Goal: Task Accomplishment & Management: Use online tool/utility

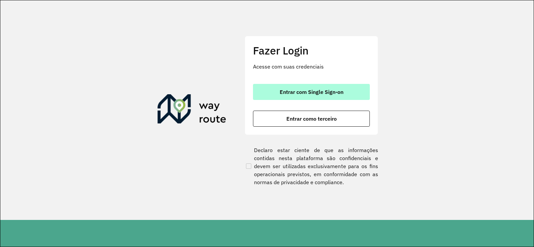
click at [312, 88] on button "Entrar com Single Sign-on" at bounding box center [311, 92] width 117 height 16
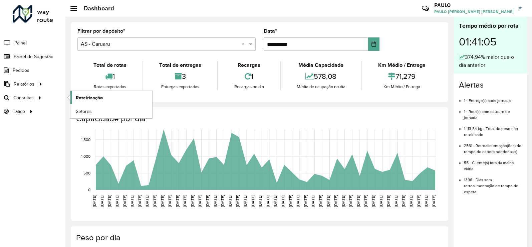
click at [83, 97] on span "Roteirização" at bounding box center [89, 97] width 27 height 7
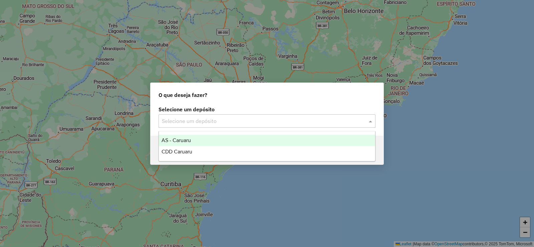
click at [228, 127] on div "Selecione um depósito" at bounding box center [266, 120] width 217 height 13
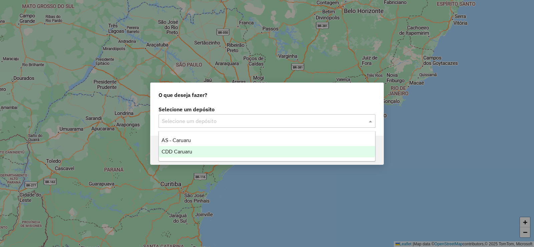
click at [186, 150] on span "CDD Caruaru" at bounding box center [176, 151] width 31 height 6
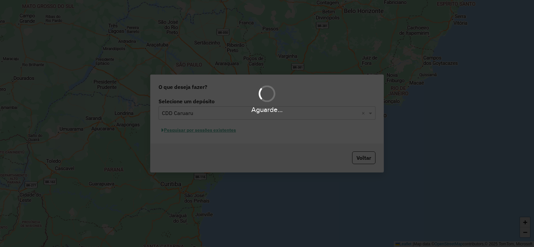
click at [213, 133] on div "Aguarde..." at bounding box center [267, 123] width 534 height 247
click at [211, 130] on div "Aguarde..." at bounding box center [267, 123] width 534 height 247
click at [213, 129] on div "Aguarde..." at bounding box center [267, 123] width 534 height 247
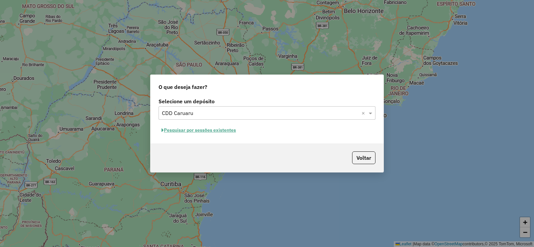
click at [231, 131] on button "Pesquisar por sessões existentes" at bounding box center [198, 130] width 80 height 10
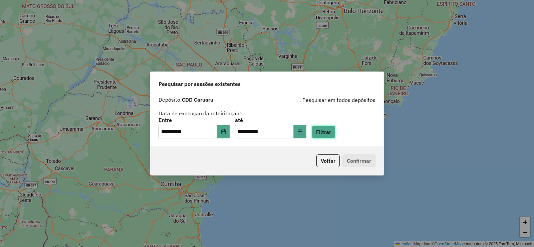
click at [331, 134] on button "Filtrar" at bounding box center [324, 131] width 24 height 13
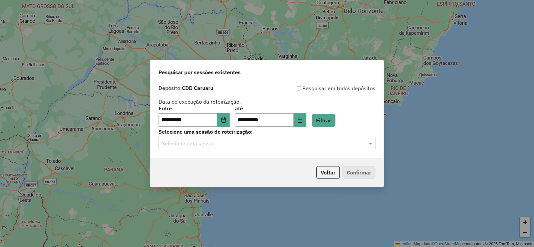
click at [219, 149] on div "**********" at bounding box center [266, 119] width 233 height 76
click at [215, 148] on div "Selecione uma sessão" at bounding box center [266, 142] width 217 height 13
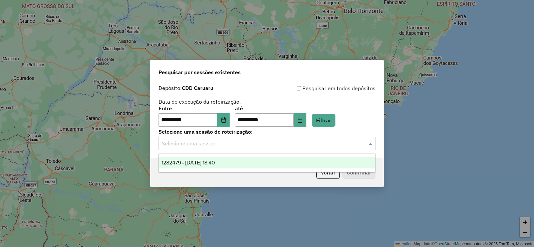
click at [215, 159] on div "1282479 - 25/09/2025 18:40" at bounding box center [267, 162] width 216 height 11
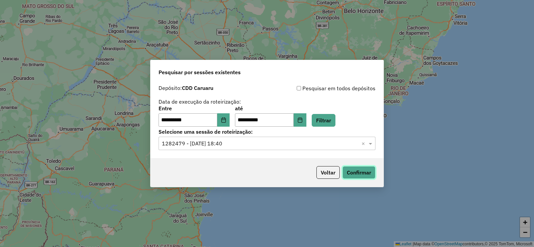
click at [359, 170] on button "Confirmar" at bounding box center [358, 172] width 33 height 13
click at [334, 173] on button "Voltar" at bounding box center [327, 172] width 23 height 13
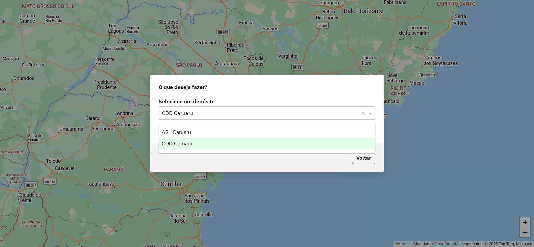
click at [235, 114] on input "text" at bounding box center [260, 113] width 197 height 8
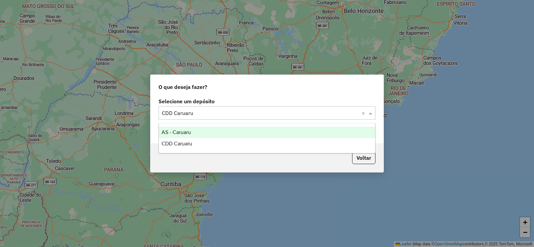
click at [188, 130] on span "AS - Caruaru" at bounding box center [175, 132] width 29 height 6
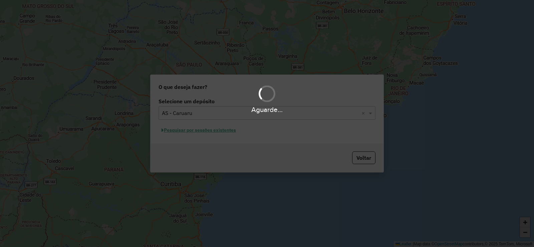
click at [219, 132] on div "Aguarde..." at bounding box center [267, 123] width 534 height 247
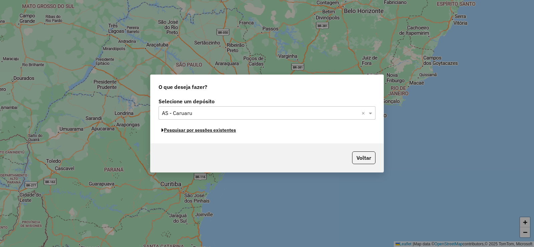
click at [219, 132] on button "Pesquisar por sessões existentes" at bounding box center [198, 130] width 80 height 10
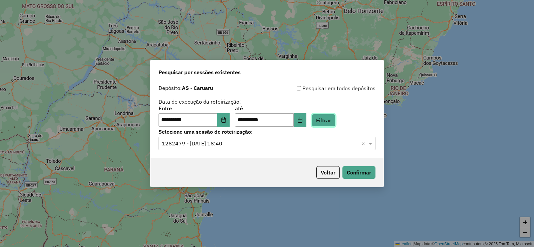
click at [334, 121] on button "Filtrar" at bounding box center [324, 120] width 24 height 13
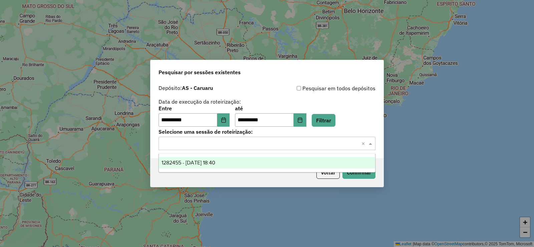
click at [235, 144] on input "text" at bounding box center [260, 143] width 197 height 8
click at [215, 165] on div "1282455 - [DATE] 18:40" at bounding box center [267, 162] width 216 height 11
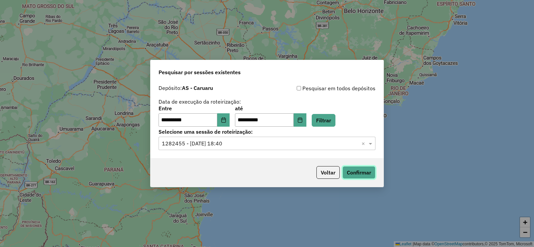
click at [362, 170] on button "Confirmar" at bounding box center [358, 172] width 33 height 13
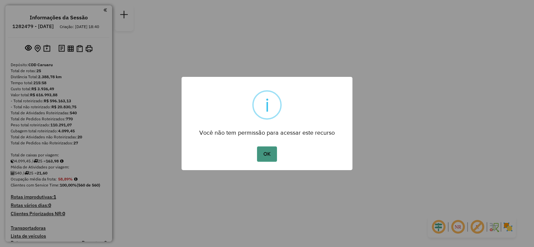
click at [264, 155] on button "OK" at bounding box center [267, 153] width 20 height 15
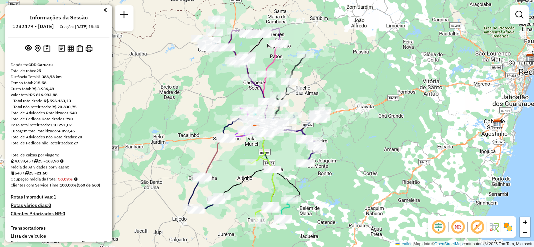
drag, startPoint x: 289, startPoint y: 140, endPoint x: 278, endPoint y: 146, distance: 11.6
click at [278, 146] on div "Janela de atendimento Grade de atendimento Capacidade Transportadoras Veículos …" at bounding box center [267, 123] width 534 height 247
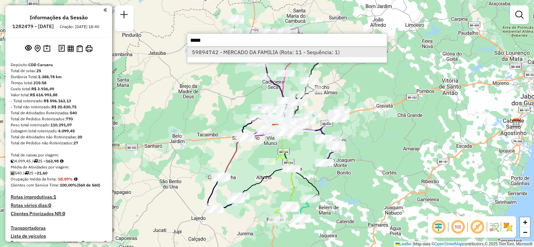
type input "*****"
click at [275, 52] on li "59894742 - MERCADO DA FAMILIA (Rota: 11 - Sequência: 1)" at bounding box center [287, 52] width 200 height 10
select select "**********"
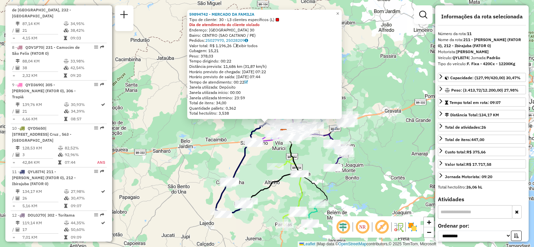
scroll to position [647, 0]
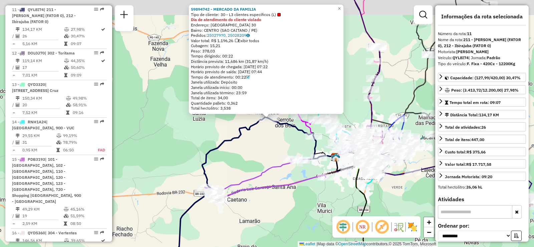
drag, startPoint x: 258, startPoint y: 120, endPoint x: 279, endPoint y: 142, distance: 30.7
click at [279, 142] on div "59894742 - MERCADO DA FAMILIA Tipo de cliente: 30 - L3 clientes específicos (L)…" at bounding box center [267, 123] width 534 height 247
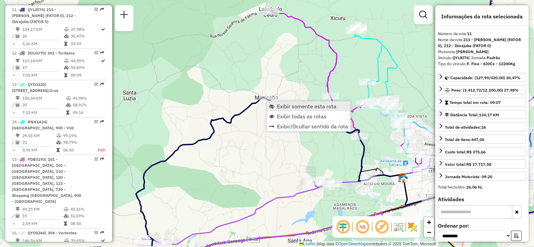
click at [296, 109] on link "Exibir somente esta rota" at bounding box center [309, 106] width 84 height 10
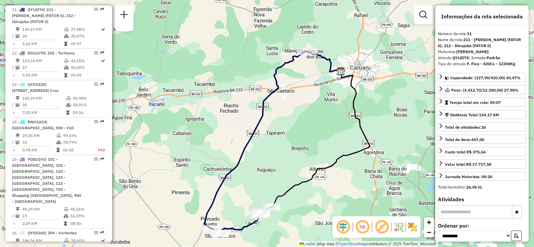
drag, startPoint x: 287, startPoint y: 119, endPoint x: 307, endPoint y: 138, distance: 27.6
click at [307, 138] on div "Janela de atendimento Grade de atendimento Capacidade Transportadoras Veículos …" at bounding box center [267, 123] width 534 height 247
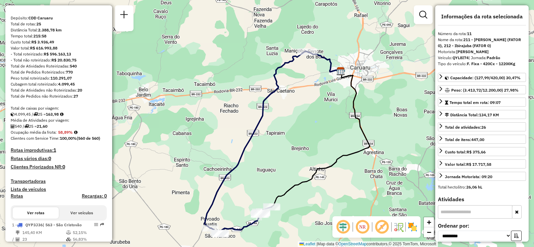
scroll to position [0, 0]
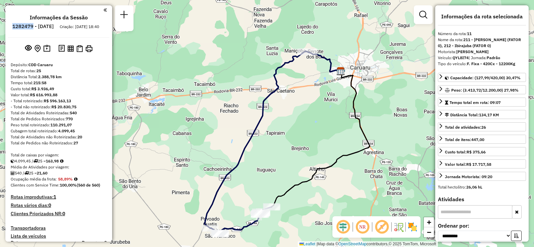
drag, startPoint x: 30, startPoint y: 25, endPoint x: 51, endPoint y: 27, distance: 21.5
click at [51, 27] on li "1282479 - 25/09/2025" at bounding box center [33, 27] width 45 height 9
copy h6 "1282479"
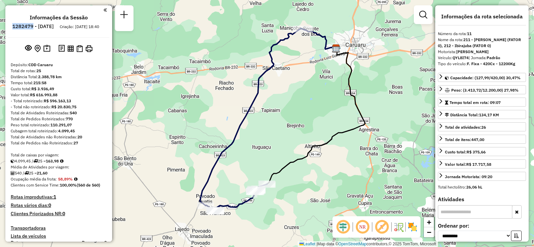
drag, startPoint x: 302, startPoint y: 128, endPoint x: 297, endPoint y: 105, distance: 23.6
click at [297, 105] on div "Janela de atendimento Grade de atendimento Capacidade Transportadoras Veículos …" at bounding box center [267, 123] width 534 height 247
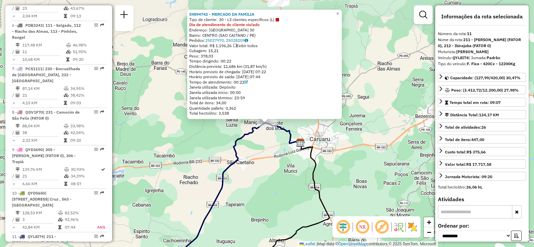
scroll to position [647, 0]
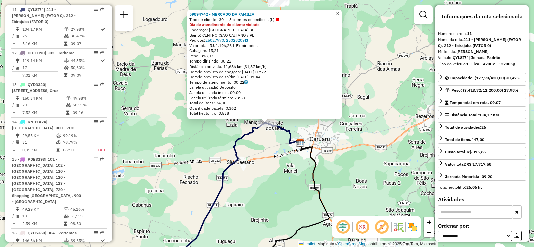
click at [339, 13] on span "×" at bounding box center [337, 14] width 3 height 6
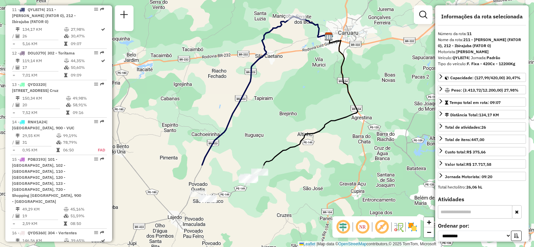
drag, startPoint x: 252, startPoint y: 232, endPoint x: 284, endPoint y: 119, distance: 117.1
click at [284, 120] on div "Janela de atendimento Grade de atendimento Capacidade Transportadoras Veículos …" at bounding box center [267, 123] width 534 height 247
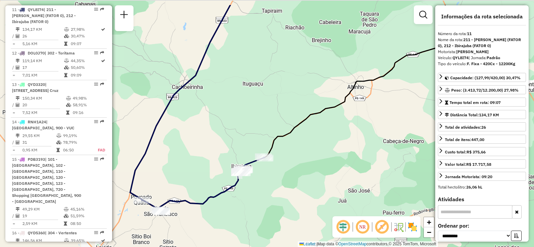
drag, startPoint x: 276, startPoint y: 154, endPoint x: 255, endPoint y: 183, distance: 35.4
click at [258, 184] on div "Janela de atendimento Grade de atendimento Capacidade Transportadoras Veículos …" at bounding box center [267, 123] width 534 height 247
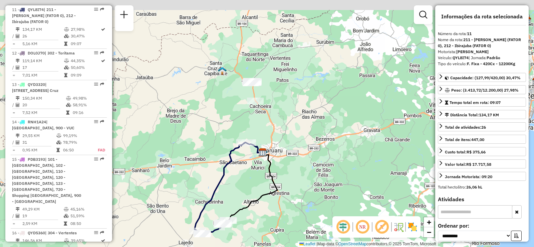
drag, startPoint x: 308, startPoint y: 62, endPoint x: 279, endPoint y: 117, distance: 62.8
click at [279, 117] on div "Janela de atendimento Grade de atendimento Capacidade Transportadoras Veículos …" at bounding box center [267, 123] width 534 height 247
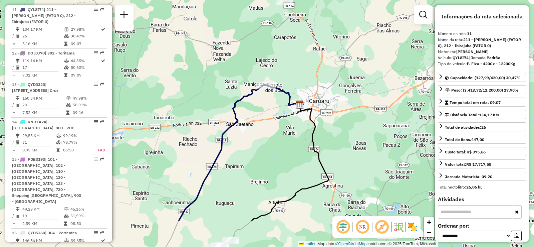
drag, startPoint x: 254, startPoint y: 180, endPoint x: 290, endPoint y: 121, distance: 68.9
click at [283, 129] on div "Janela de atendimento Grade de atendimento Capacidade Transportadoras Veículos …" at bounding box center [267, 123] width 534 height 247
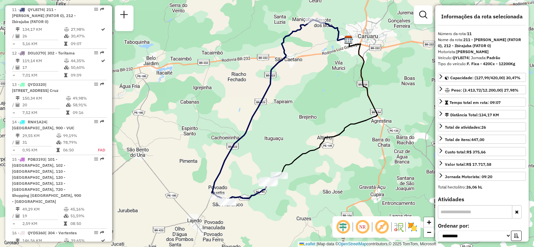
drag, startPoint x: 279, startPoint y: 139, endPoint x: 328, endPoint y: 75, distance: 80.7
click at [328, 75] on div "Janela de atendimento Grade de atendimento Capacidade Transportadoras Veículos …" at bounding box center [267, 123] width 534 height 247
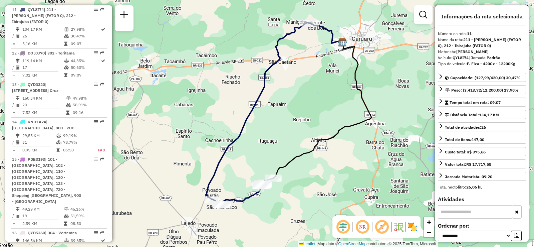
drag, startPoint x: 315, startPoint y: 88, endPoint x: 306, endPoint y: 93, distance: 10.9
click at [306, 93] on div "Janela de atendimento Grade de atendimento Capacidade Transportadoras Veículos …" at bounding box center [267, 123] width 534 height 247
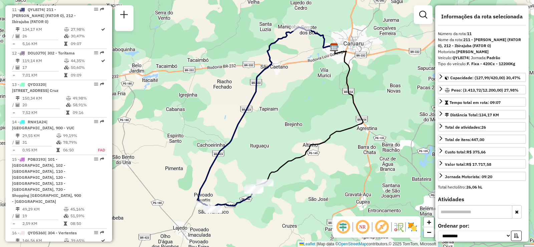
drag, startPoint x: 329, startPoint y: 96, endPoint x: 323, endPoint y: 100, distance: 7.2
click at [323, 100] on div "Janela de atendimento Grade de atendimento Capacidade Transportadoras Veículos …" at bounding box center [267, 123] width 534 height 247
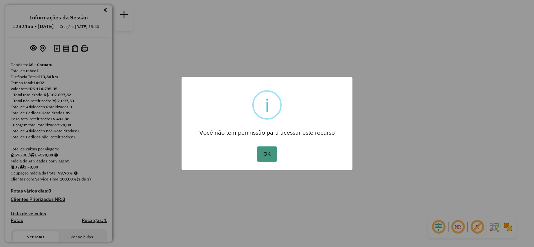
click at [269, 158] on button "OK" at bounding box center [267, 153] width 20 height 15
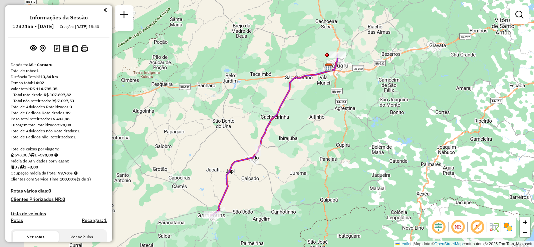
drag, startPoint x: 263, startPoint y: 178, endPoint x: 355, endPoint y: 87, distance: 130.0
click at [352, 90] on div "Janela de atendimento Grade de atendimento Capacidade Transportadoras Veículos …" at bounding box center [267, 123] width 534 height 247
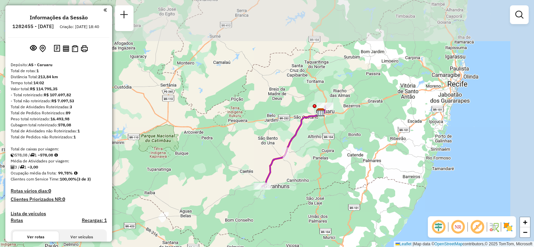
drag, startPoint x: 369, startPoint y: 79, endPoint x: 314, endPoint y: 155, distance: 93.7
click at [314, 155] on div "Janela de atendimento Grade de atendimento Capacidade Transportadoras Veículos …" at bounding box center [267, 123] width 534 height 247
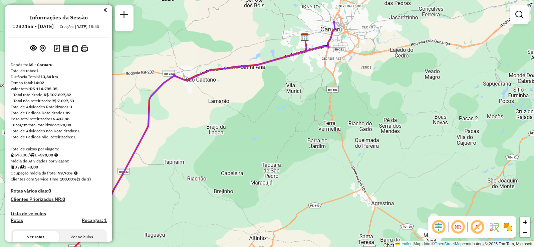
drag, startPoint x: 353, startPoint y: 96, endPoint x: 321, endPoint y: 151, distance: 63.7
click at [322, 150] on div "Janela de atendimento Grade de atendimento Capacidade Transportadoras Veículos …" at bounding box center [267, 123] width 534 height 247
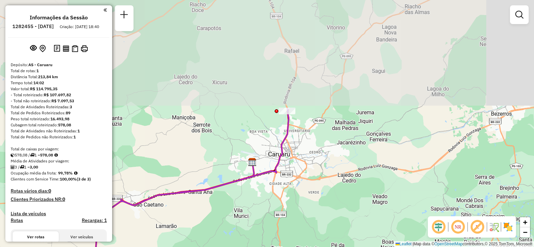
drag, startPoint x: 345, startPoint y: 76, endPoint x: 299, endPoint y: 187, distance: 120.4
click at [299, 187] on div "Janela de atendimento Grade de atendimento Capacidade Transportadoras Veículos …" at bounding box center [267, 123] width 534 height 247
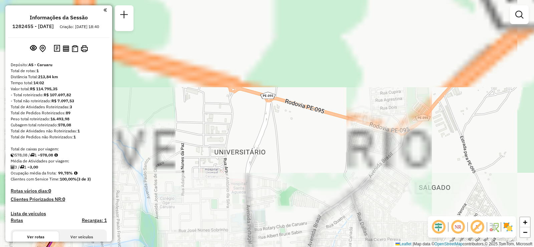
drag, startPoint x: 279, startPoint y: 70, endPoint x: 314, endPoint y: 169, distance: 104.7
click at [314, 169] on div "Janela de atendimento Grade de atendimento Capacidade Transportadoras Veículos …" at bounding box center [267, 123] width 534 height 247
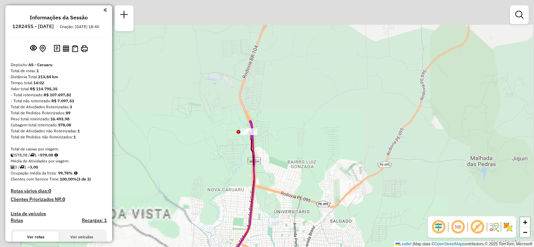
drag, startPoint x: 220, startPoint y: 107, endPoint x: 235, endPoint y: 160, distance: 55.1
click at [234, 161] on div "Janela de atendimento Grade de atendimento Capacidade Transportadoras Veículos …" at bounding box center [267, 123] width 534 height 247
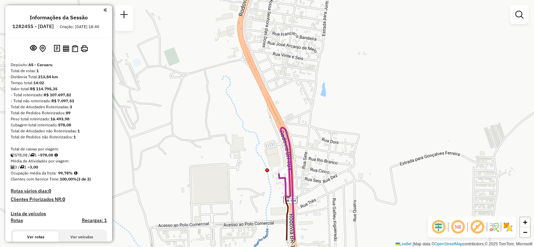
drag, startPoint x: 325, startPoint y: 186, endPoint x: 315, endPoint y: 129, distance: 58.3
click at [315, 129] on div "Janela de atendimento Grade de atendimento Capacidade Transportadoras Veículos …" at bounding box center [267, 123] width 534 height 247
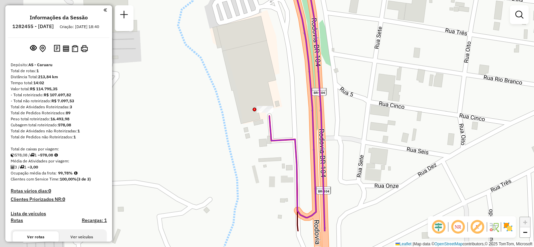
drag, startPoint x: 266, startPoint y: 141, endPoint x: 422, endPoint y: 81, distance: 167.3
click at [404, 84] on div "Janela de atendimento Grade de atendimento Capacidade Transportadoras Veículos …" at bounding box center [267, 123] width 534 height 247
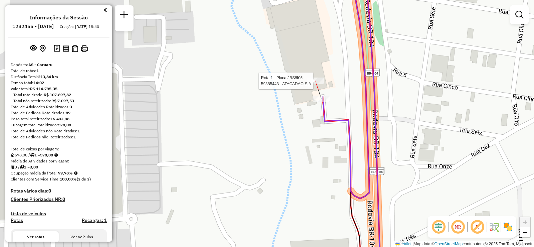
select select "**********"
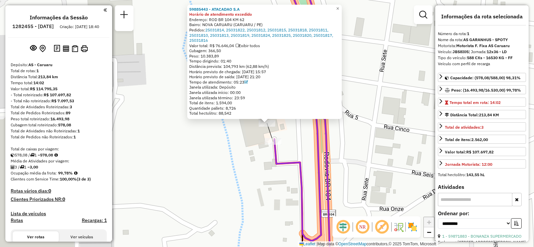
scroll to position [163, 0]
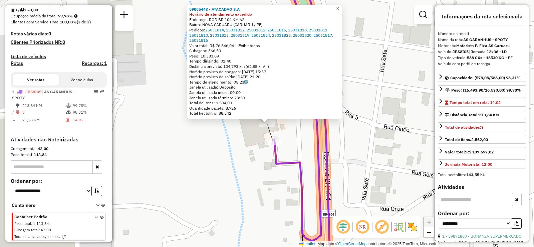
click at [339, 8] on span "×" at bounding box center [337, 9] width 3 height 6
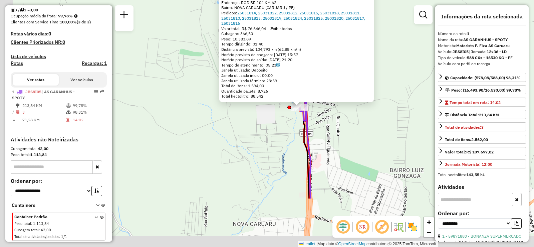
drag, startPoint x: 285, startPoint y: 187, endPoint x: 310, endPoint y: 128, distance: 64.1
click at [310, 130] on icon at bounding box center [305, 142] width 11 height 112
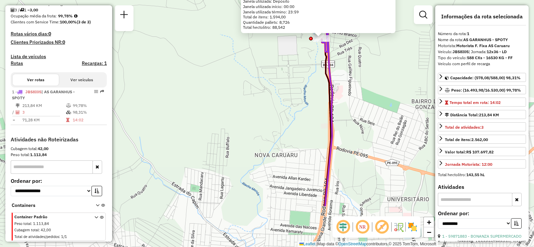
drag, startPoint x: 236, startPoint y: 197, endPoint x: 268, endPoint y: 114, distance: 88.3
click at [262, 120] on div "59885443 - ATACADAO S.A Horário de atendimento excedido Endereço: ROD BR 104 KM…" at bounding box center [267, 123] width 534 height 247
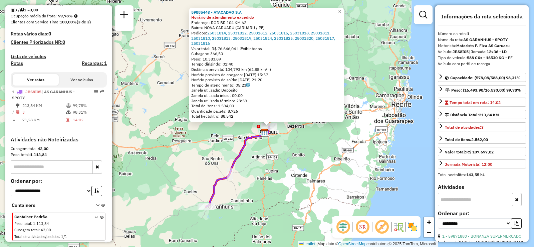
drag, startPoint x: 213, startPoint y: 52, endPoint x: 226, endPoint y: 52, distance: 12.3
click at [223, 52] on span "Cubagem: 366,50" at bounding box center [207, 53] width 32 height 5
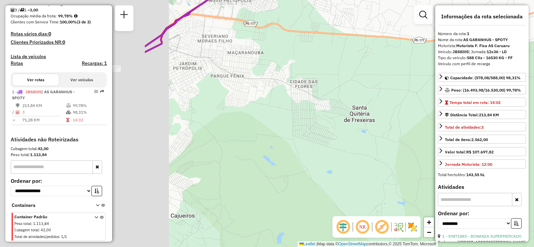
drag, startPoint x: 174, startPoint y: 181, endPoint x: 373, endPoint y: 173, distance: 199.7
click at [373, 173] on div "59885443 - ATACADAO S.A Horário de atendimento excedido Endereço: ROD BR 104 KM…" at bounding box center [267, 123] width 534 height 247
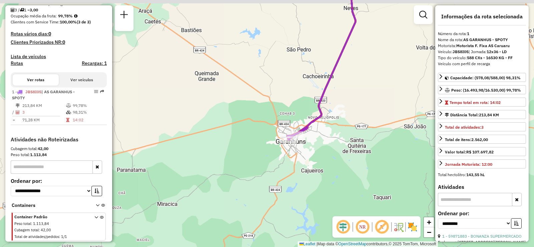
drag, startPoint x: 236, startPoint y: 108, endPoint x: 262, endPoint y: 132, distance: 35.6
click at [262, 132] on div "59885443 - ATACADAO S.A Horário de atendimento excedido Endereço: ROD BR 104 KM…" at bounding box center [267, 123] width 534 height 247
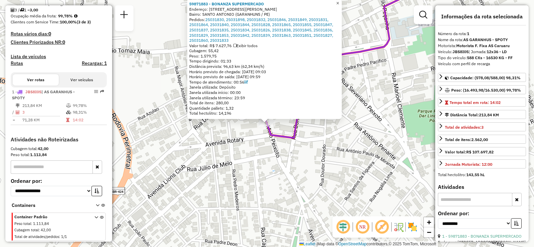
click at [339, 0] on span "×" at bounding box center [337, 3] width 3 height 6
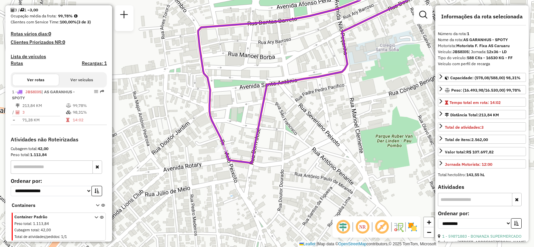
drag, startPoint x: 321, startPoint y: 110, endPoint x: 286, endPoint y: 132, distance: 41.4
click at [286, 132] on div "Janela de atendimento Grade de atendimento Capacidade Transportadoras Veículos …" at bounding box center [267, 123] width 534 height 247
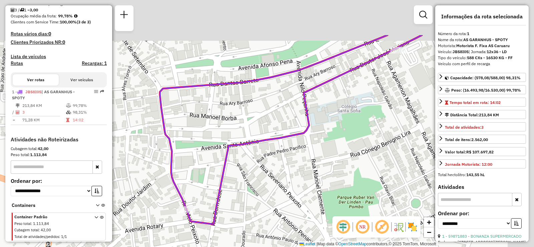
drag, startPoint x: 286, startPoint y: 116, endPoint x: 253, endPoint y: 171, distance: 63.9
click at [253, 171] on div "Janela de atendimento Grade de atendimento Capacidade Transportadoras Veículos …" at bounding box center [267, 123] width 534 height 247
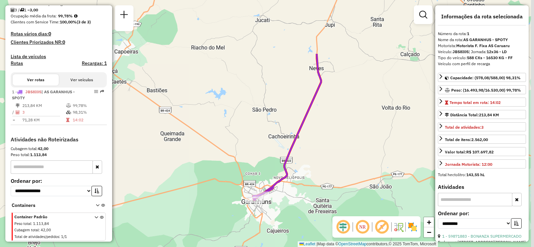
drag, startPoint x: 381, startPoint y: 106, endPoint x: 348, endPoint y: 175, distance: 76.4
click at [348, 175] on div "Janela de atendimento Grade de atendimento Capacidade Transportadoras Veículos …" at bounding box center [267, 123] width 534 height 247
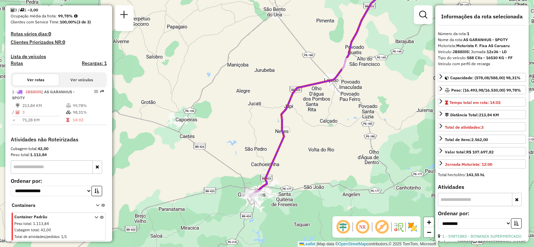
drag, startPoint x: 355, startPoint y: 94, endPoint x: 302, endPoint y: 114, distance: 57.6
click at [302, 114] on div "Janela de atendimento Grade de atendimento Capacidade Transportadoras Veículos …" at bounding box center [267, 123] width 534 height 247
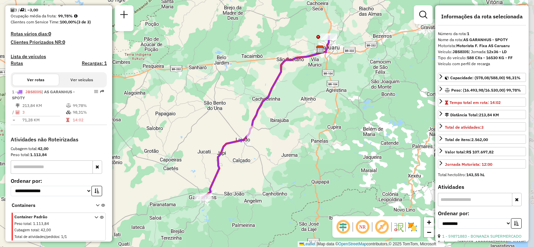
drag, startPoint x: 348, startPoint y: 89, endPoint x: 294, endPoint y: 122, distance: 63.9
click at [294, 122] on div "Janela de atendimento Grade de atendimento Capacidade Transportadoras Veículos …" at bounding box center [267, 123] width 534 height 247
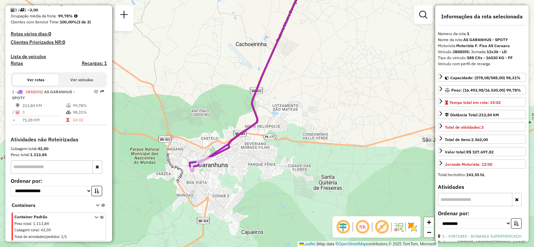
drag, startPoint x: 244, startPoint y: 187, endPoint x: 217, endPoint y: 198, distance: 29.2
click at [217, 198] on div "Janela de atendimento Grade de atendimento Capacidade Transportadoras Veículos …" at bounding box center [267, 123] width 534 height 247
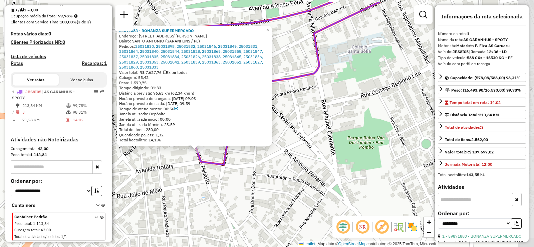
drag, startPoint x: 335, startPoint y: 144, endPoint x: 262, endPoint y: 171, distance: 77.6
click at [262, 171] on div "59871883 - BONANZA SUPERMERCADO Endereço: RUA MELO PEIXOTO 308 Bairro: SANTO AN…" at bounding box center [267, 123] width 534 height 247
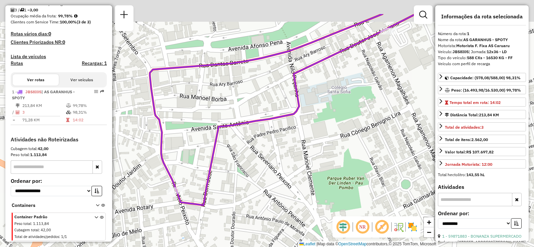
drag, startPoint x: 270, startPoint y: 75, endPoint x: 241, endPoint y: 151, distance: 81.5
click at [241, 151] on div "Janela de atendimento Grade de atendimento Capacidade Transportadoras Veículos …" at bounding box center [267, 123] width 534 height 247
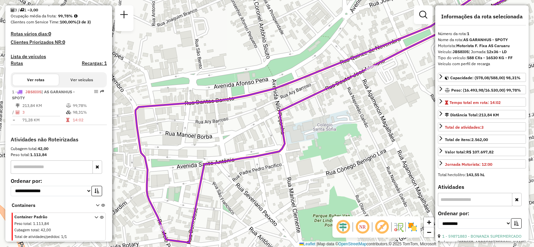
click at [371, 73] on div "Janela de atendimento Grade de atendimento Capacidade Transportadoras Veículos …" at bounding box center [267, 123] width 534 height 247
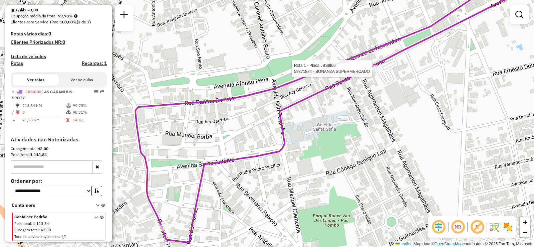
select select "**********"
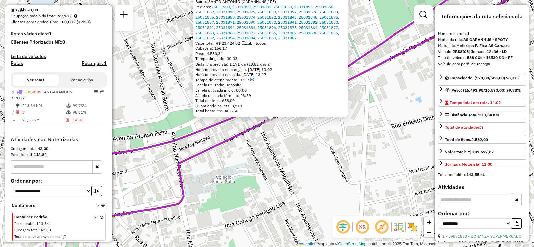
drag, startPoint x: 304, startPoint y: 160, endPoint x: 317, endPoint y: 156, distance: 13.5
click at [317, 156] on div "59871884 - BONANZA SUPERMERCADO Endereço: RUA QUINZE DE NOVEMBRO 214 Bairro: SA…" at bounding box center [267, 123] width 534 height 247
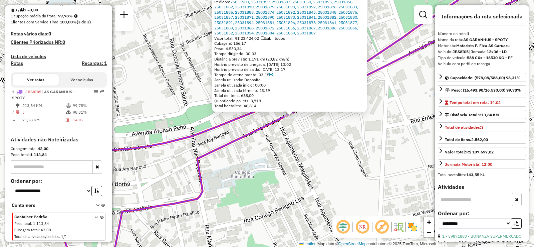
drag, startPoint x: 317, startPoint y: 148, endPoint x: 322, endPoint y: 148, distance: 4.7
click at [322, 148] on div "59871884 - BONANZA SUPERMERCADO Endereço: RUA QUINZE DE NOVEMBRO 214 Bairro: SA…" at bounding box center [267, 123] width 534 height 247
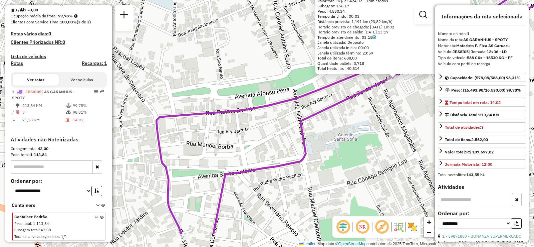
drag, startPoint x: 276, startPoint y: 151, endPoint x: 387, endPoint y: 113, distance: 116.9
click at [390, 111] on div "59871884 - BONANZA SUPERMERCADO Endereço: RUA QUINZE DE NOVEMBRO 214 Bairro: SA…" at bounding box center [267, 123] width 534 height 247
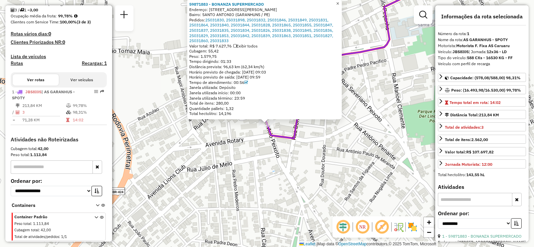
click at [339, 2] on span "×" at bounding box center [337, 4] width 3 height 6
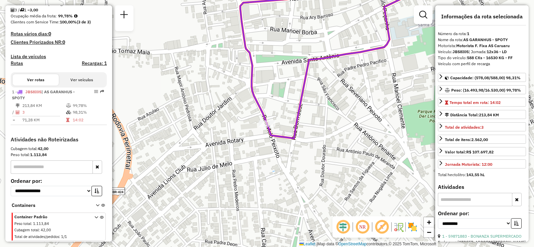
click at [351, 120] on div "Janela de atendimento Grade de atendimento Capacidade Transportadoras Veículos …" at bounding box center [267, 123] width 534 height 247
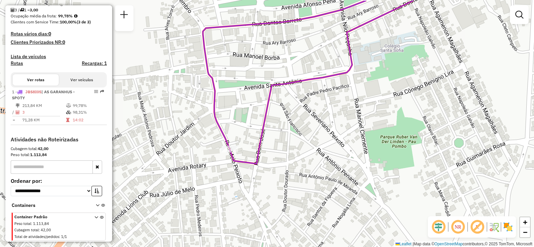
drag, startPoint x: 345, startPoint y: 119, endPoint x: 308, endPoint y: 145, distance: 45.8
click at [308, 145] on div "Janela de atendimento Grade de atendimento Capacidade Transportadoras Veículos …" at bounding box center [267, 123] width 534 height 247
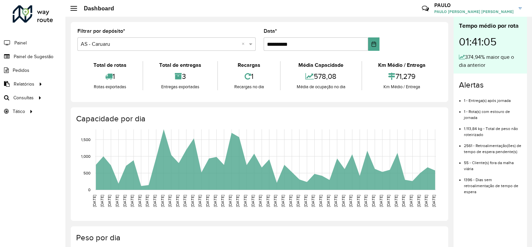
click at [261, 200] on text "[DATE]" at bounding box center [260, 201] width 4 height 12
